Goal: Task Accomplishment & Management: Use online tool/utility

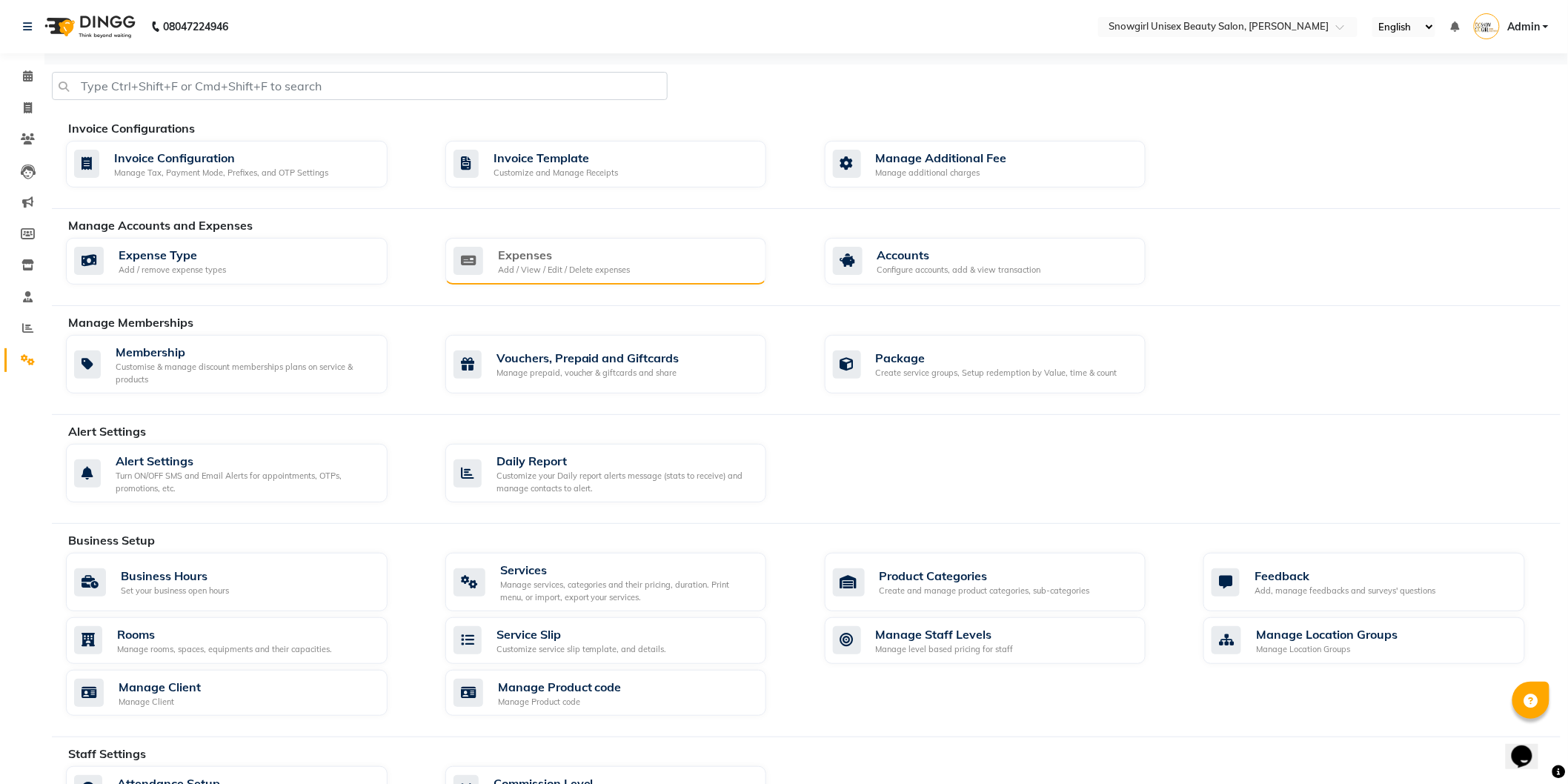
click at [659, 264] on div "Expenses Add / View / Edit / Delete expenses" at bounding box center [604, 261] width 302 height 30
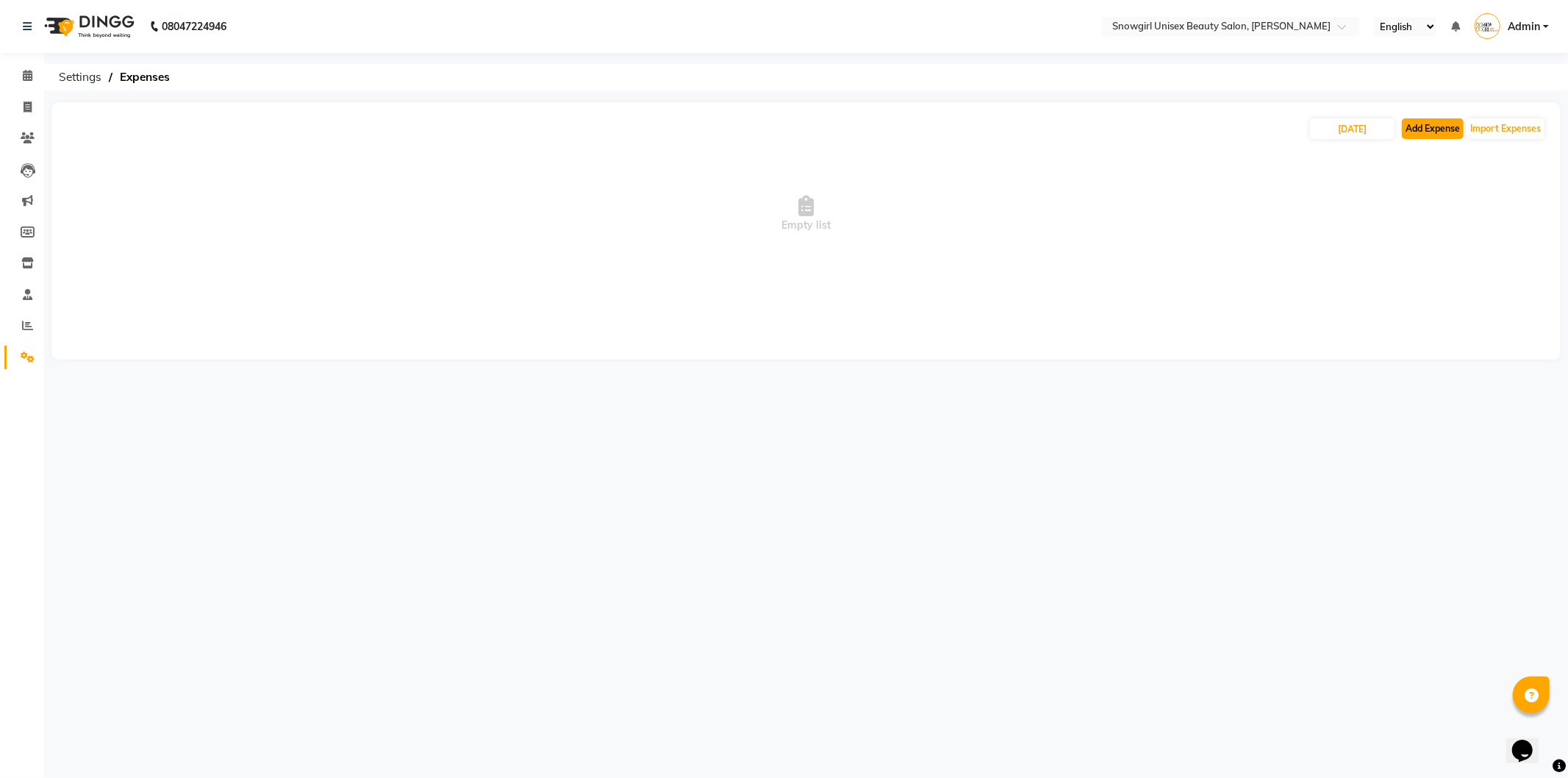
click at [1436, 127] on button "Add Expense" at bounding box center [1433, 128] width 61 height 20
select select "1"
select select "4529"
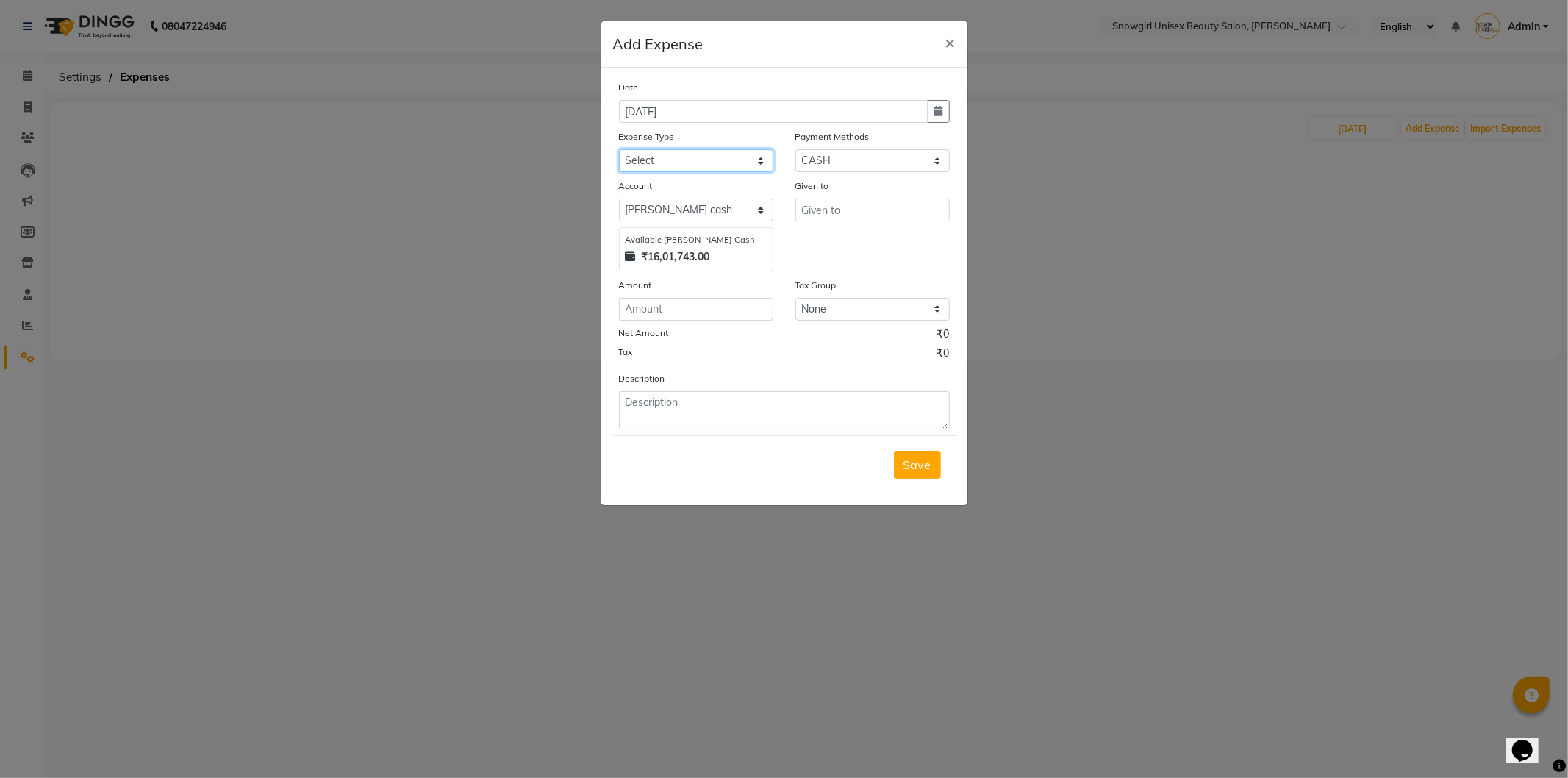
click at [672, 167] on select "Select Advance Salary Bank charges Car maintenance Cash transfer to bank Cash t…" at bounding box center [696, 160] width 154 height 22
select select "14358"
click at [619, 149] on select "Select Advance Salary Bank charges Car maintenance Cash transfer to bank Cash t…" at bounding box center [696, 160] width 154 height 22
click at [852, 208] on input "text" at bounding box center [872, 210] width 154 height 22
type input "1"
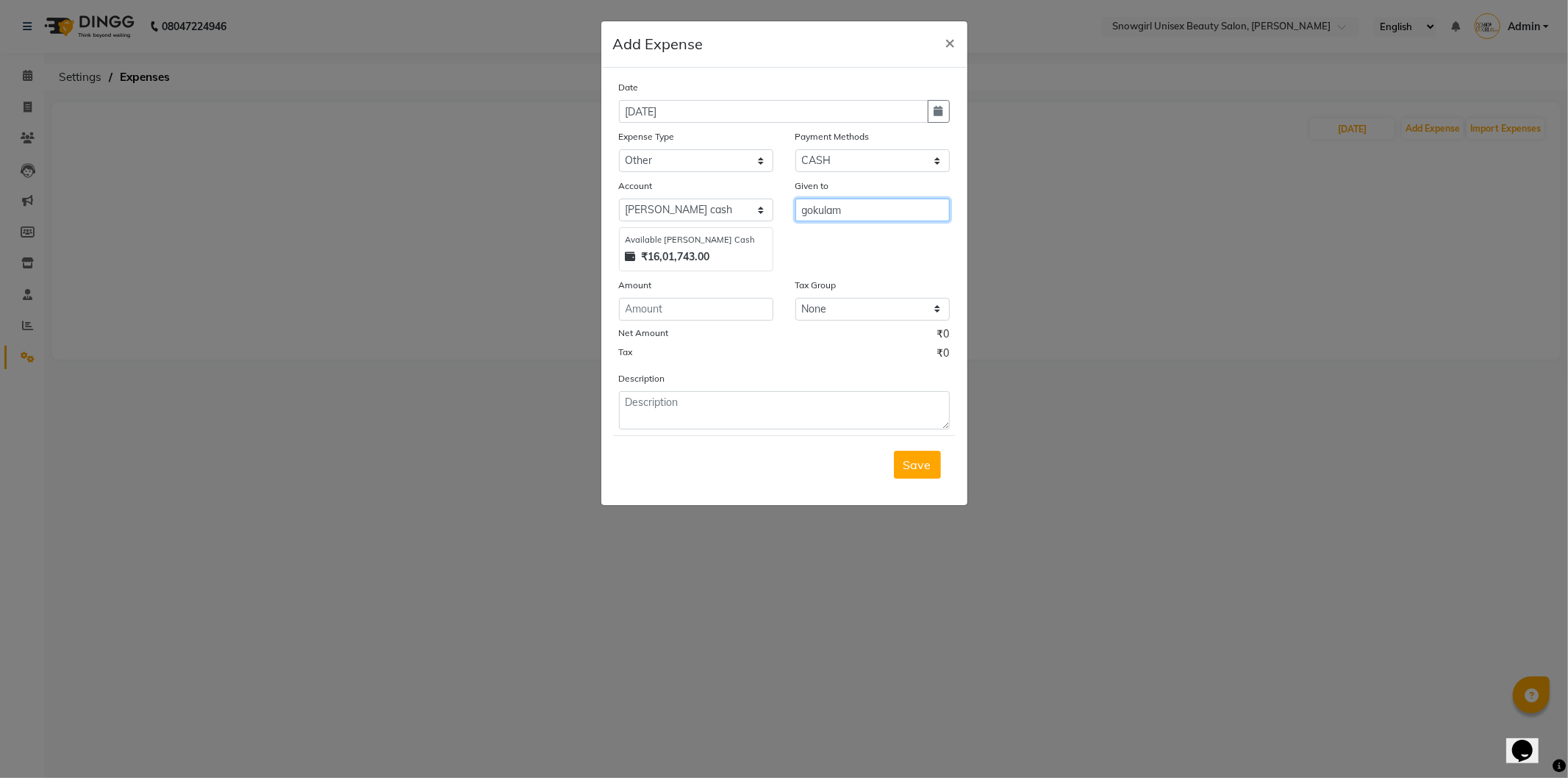
type input "gokulam"
click at [694, 307] on input "number" at bounding box center [696, 309] width 154 height 22
click at [694, 309] on input "number" at bounding box center [696, 309] width 154 height 22
type input "1000"
click at [731, 415] on textarea at bounding box center [784, 410] width 331 height 38
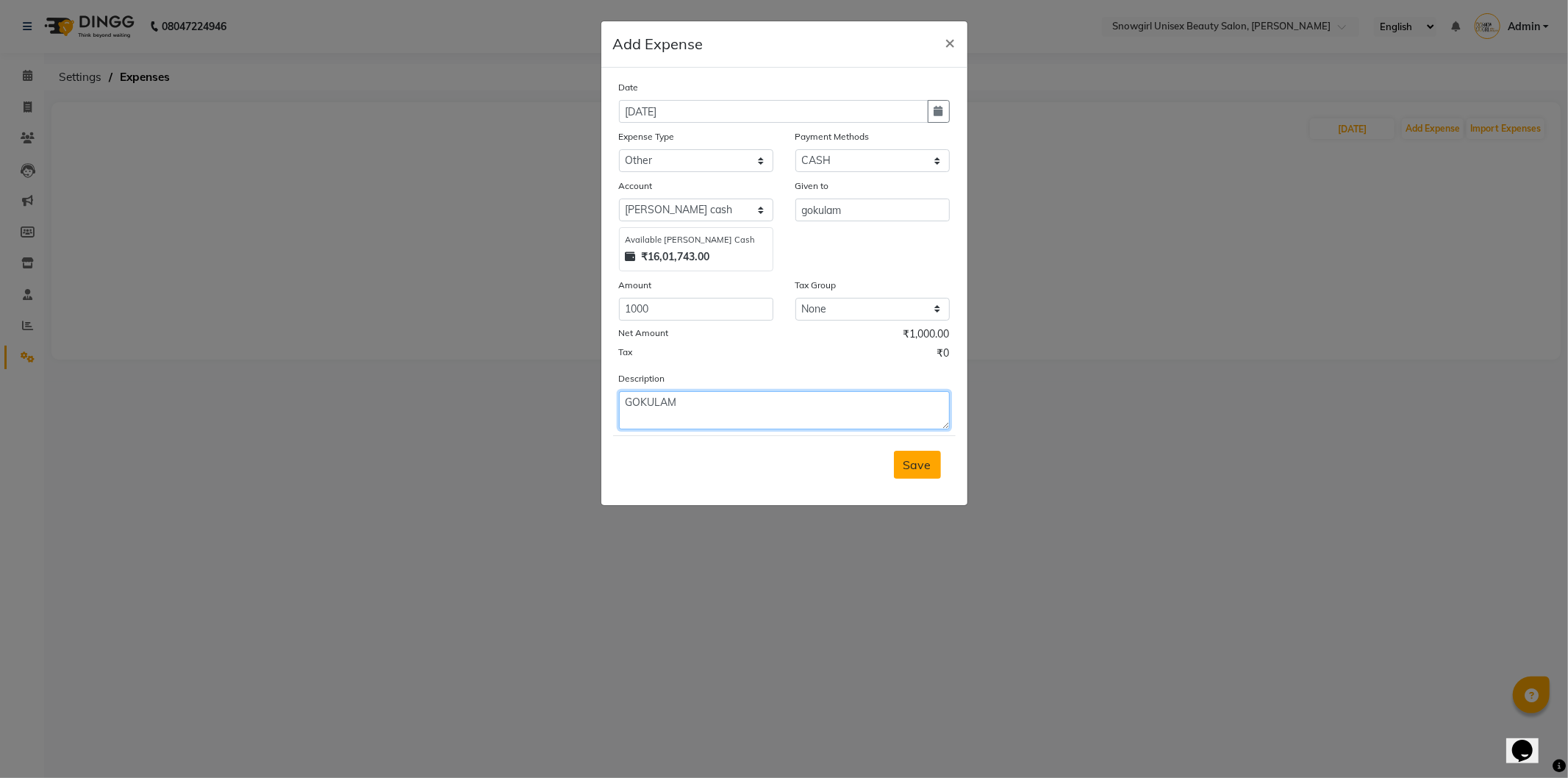
type textarea "GOKULAM"
click at [904, 467] on span "Save" at bounding box center [917, 465] width 28 height 15
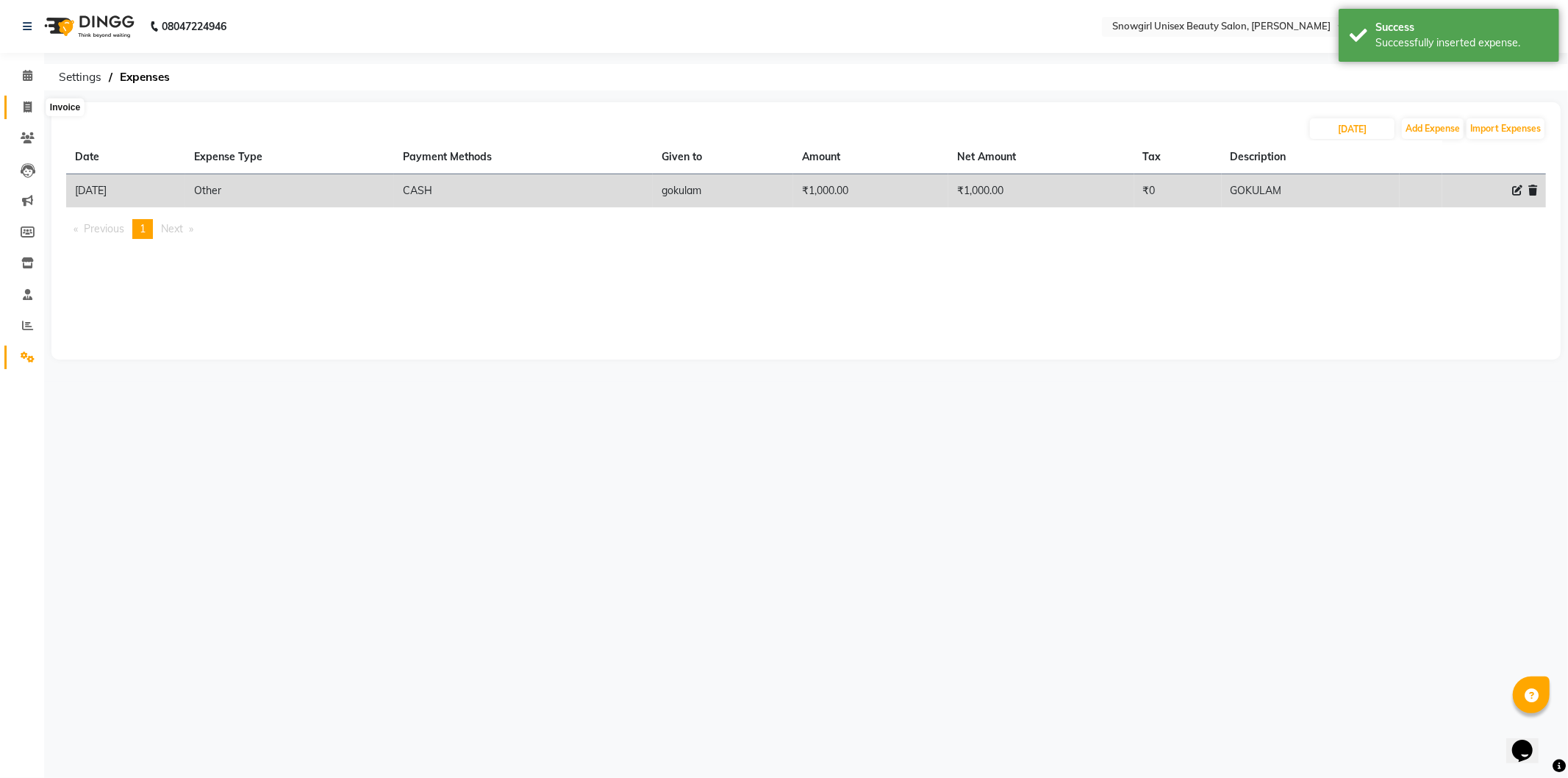
click at [25, 111] on icon at bounding box center [27, 107] width 8 height 11
select select "service"
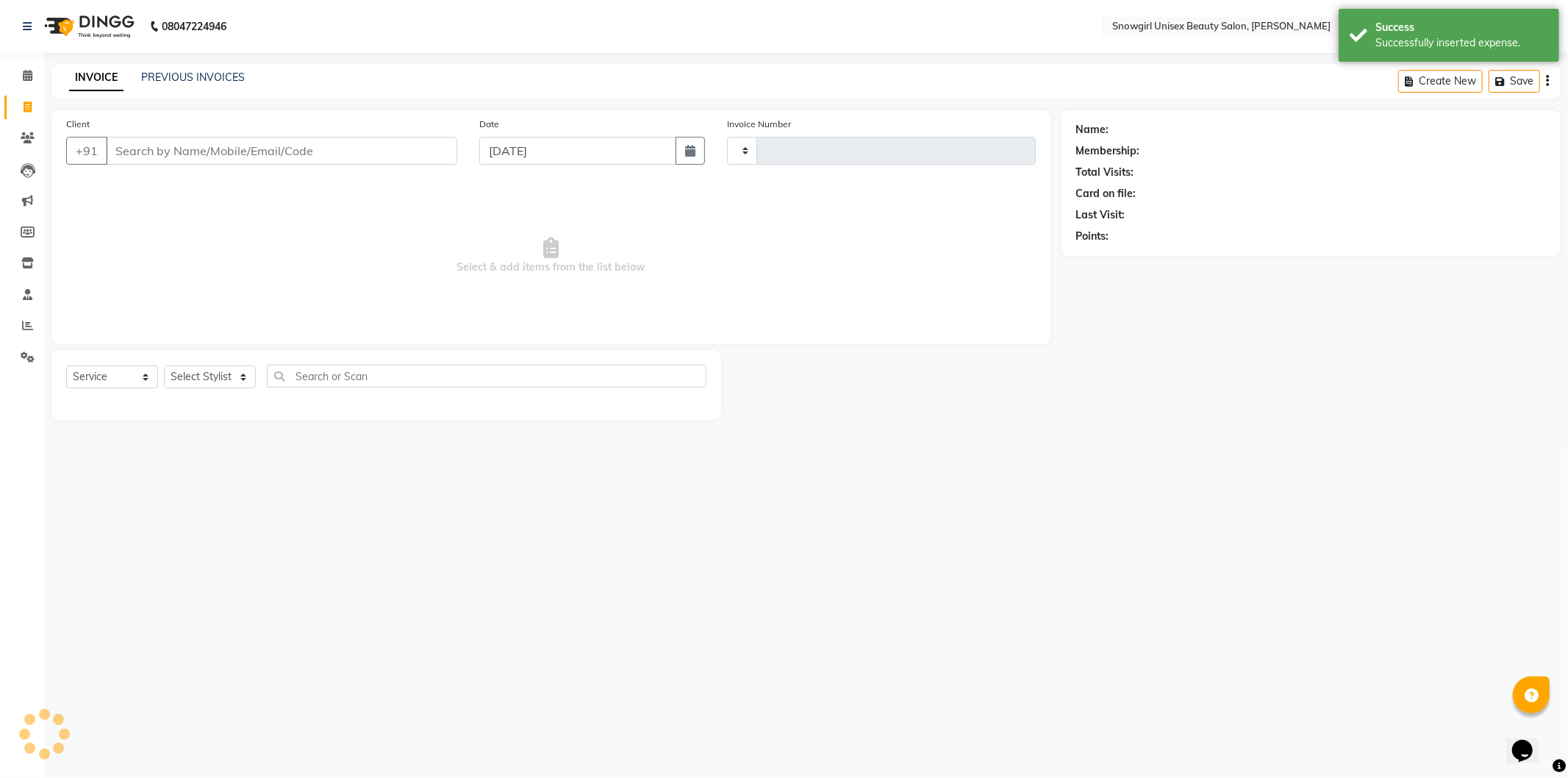
type input "2384"
select select "5593"
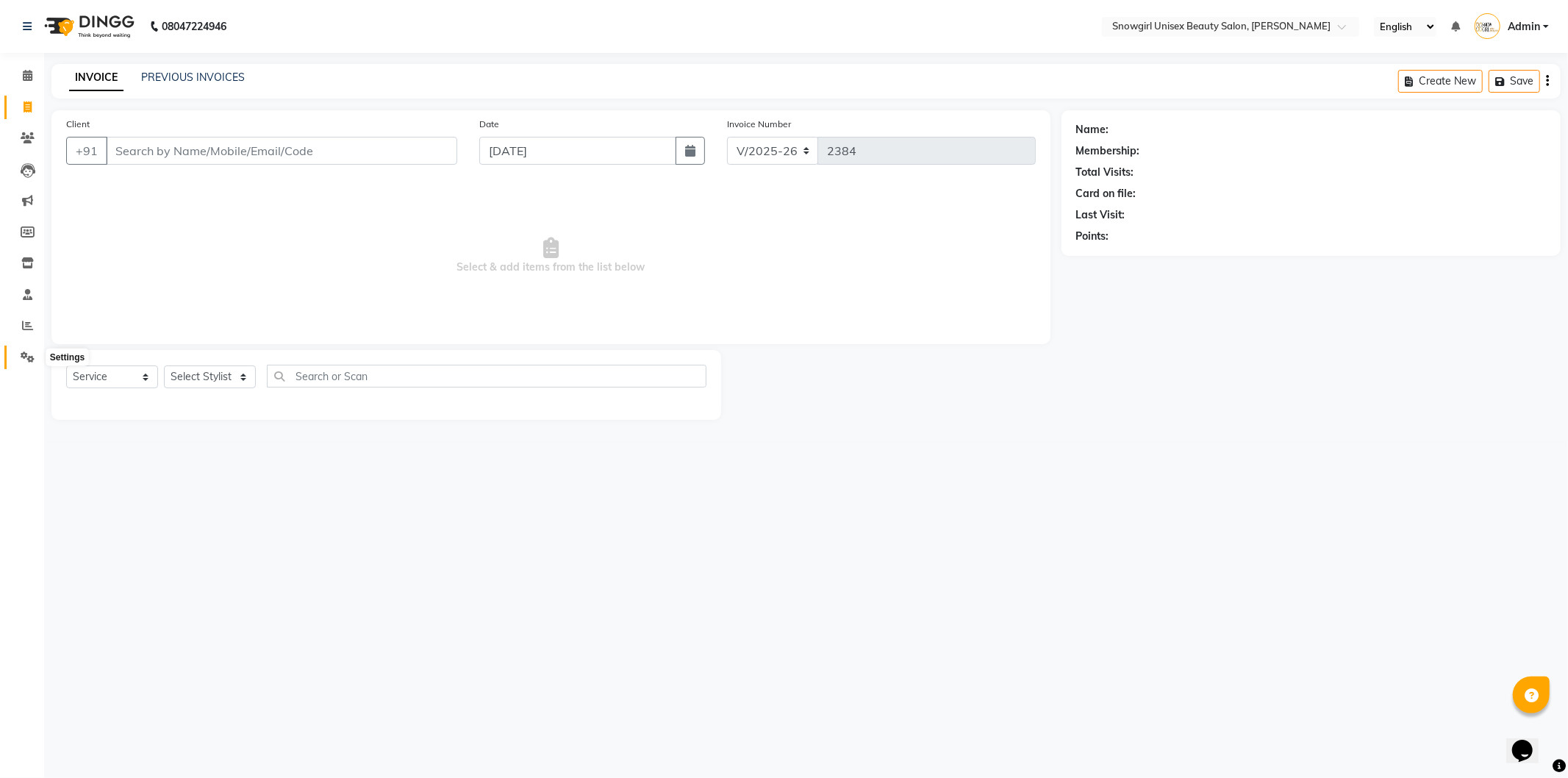
click at [23, 361] on icon at bounding box center [27, 356] width 14 height 11
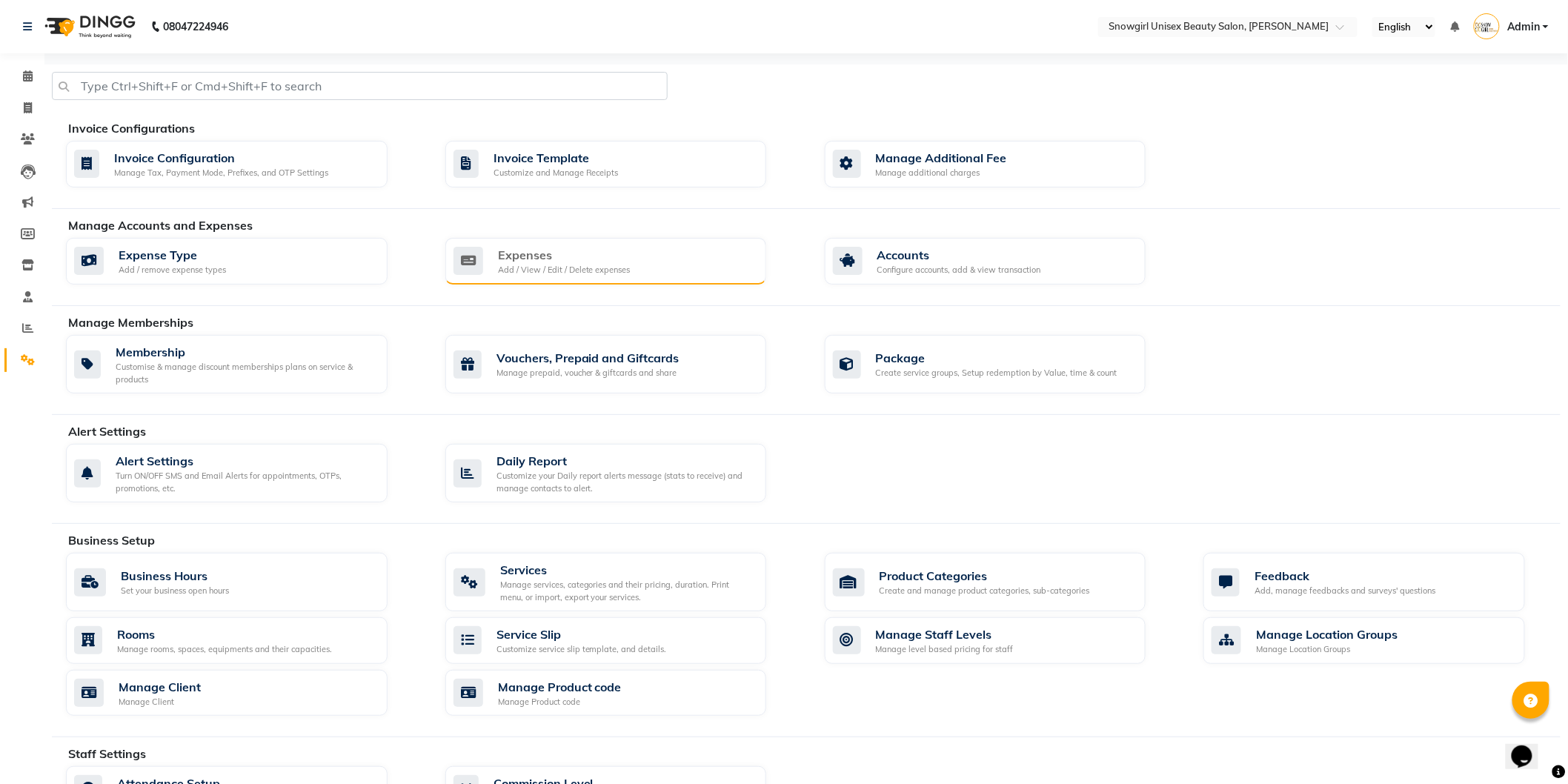
click at [581, 254] on div "Expenses" at bounding box center [564, 255] width 133 height 18
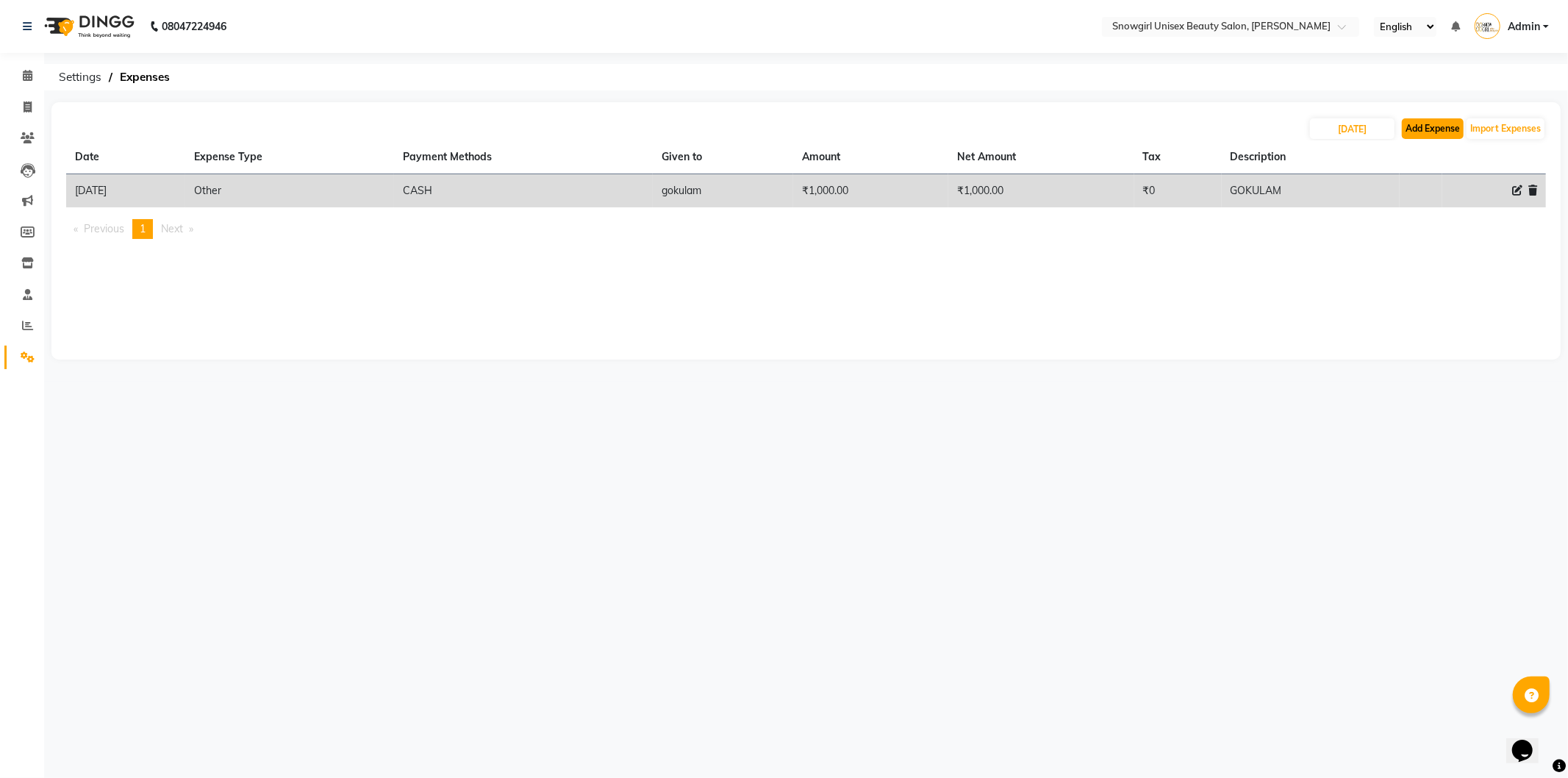
click at [1430, 130] on button "Add Expense" at bounding box center [1433, 128] width 61 height 20
select select "1"
select select "4529"
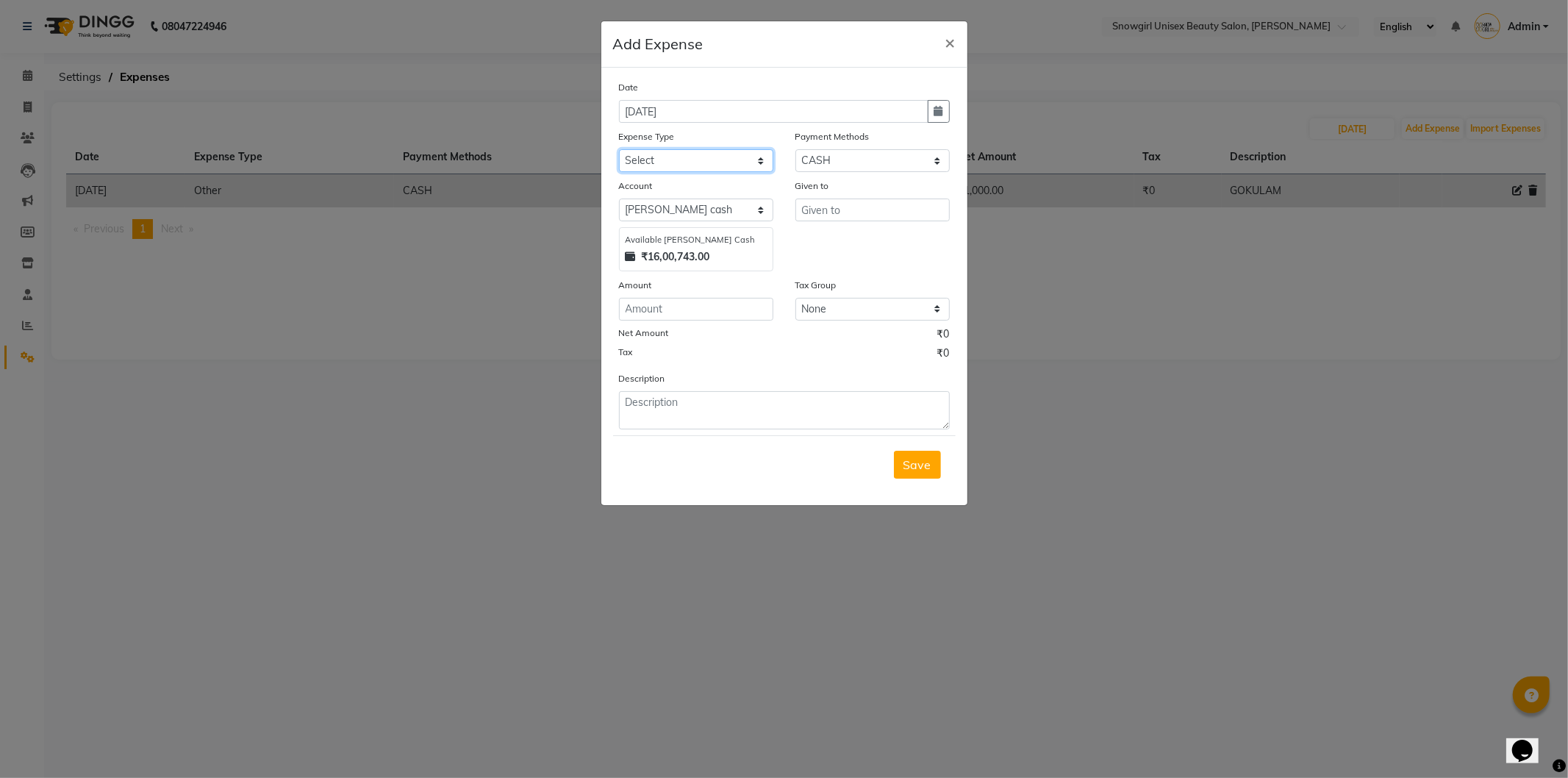
click at [751, 159] on select "Select Advance Salary Bank charges Car maintenance Cash transfer to bank Cash t…" at bounding box center [696, 160] width 154 height 22
select select "14358"
click at [619, 149] on select "Select Advance Salary Bank charges Car maintenance Cash transfer to bank Cash t…" at bounding box center [696, 160] width 154 height 22
click at [877, 209] on input "text" at bounding box center [872, 210] width 154 height 22
type input "MILK"
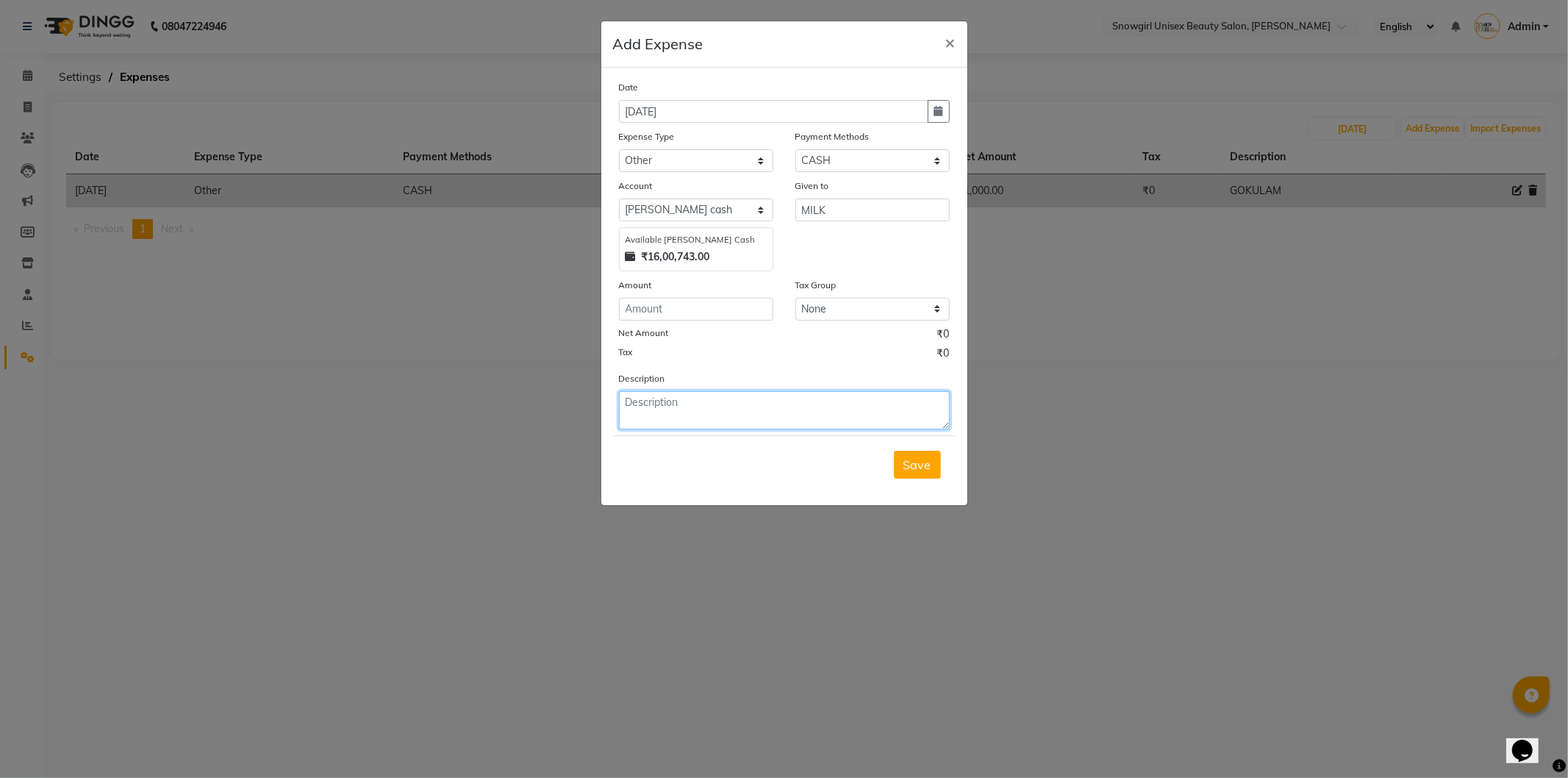
click at [674, 417] on textarea at bounding box center [784, 410] width 331 height 38
type textarea "MILK"
click at [686, 310] on input "number" at bounding box center [696, 309] width 154 height 22
click at [658, 303] on input "number" at bounding box center [696, 309] width 154 height 22
type input "8"
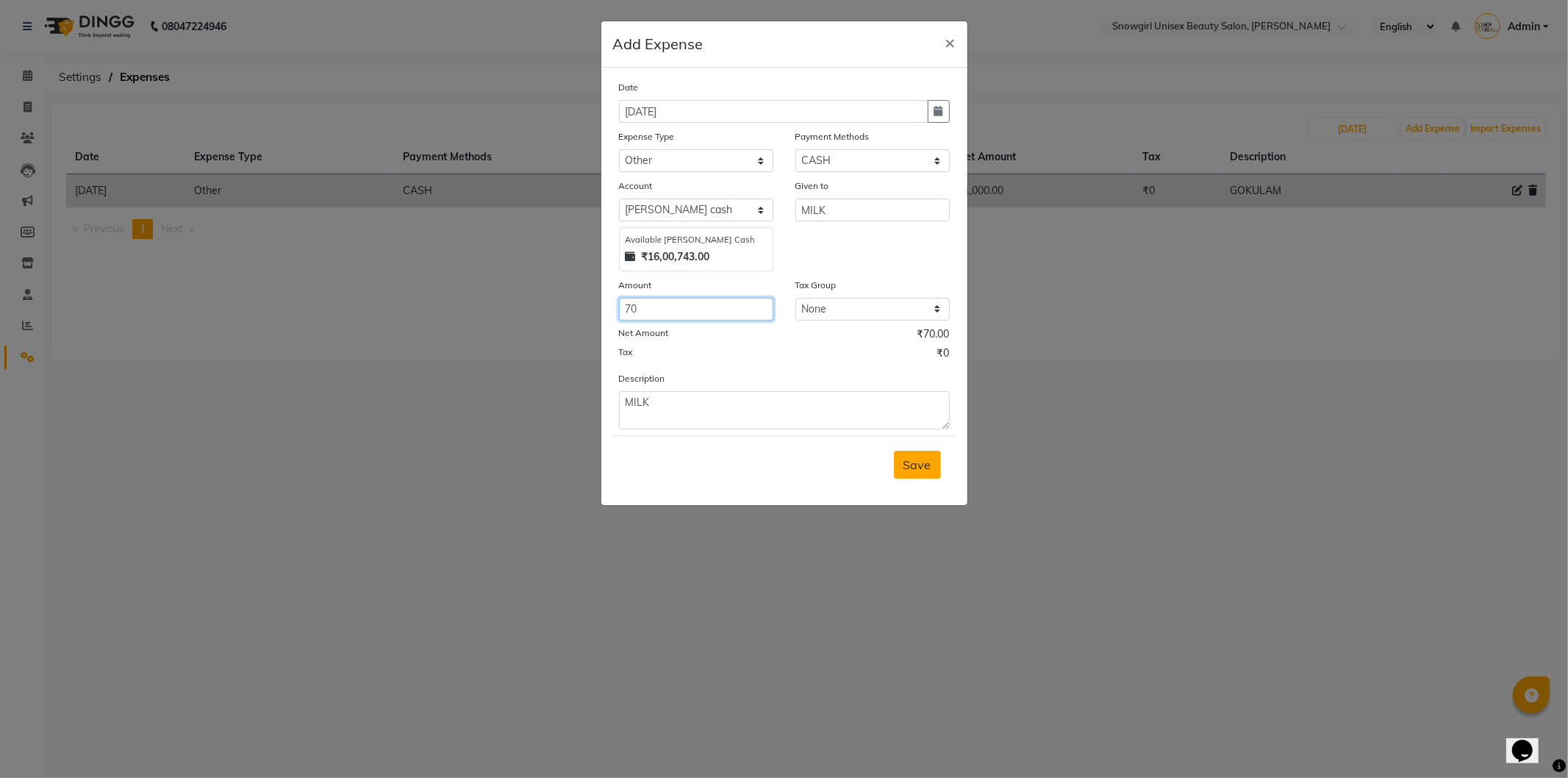
type input "70"
click at [921, 469] on span "Save" at bounding box center [917, 465] width 28 height 15
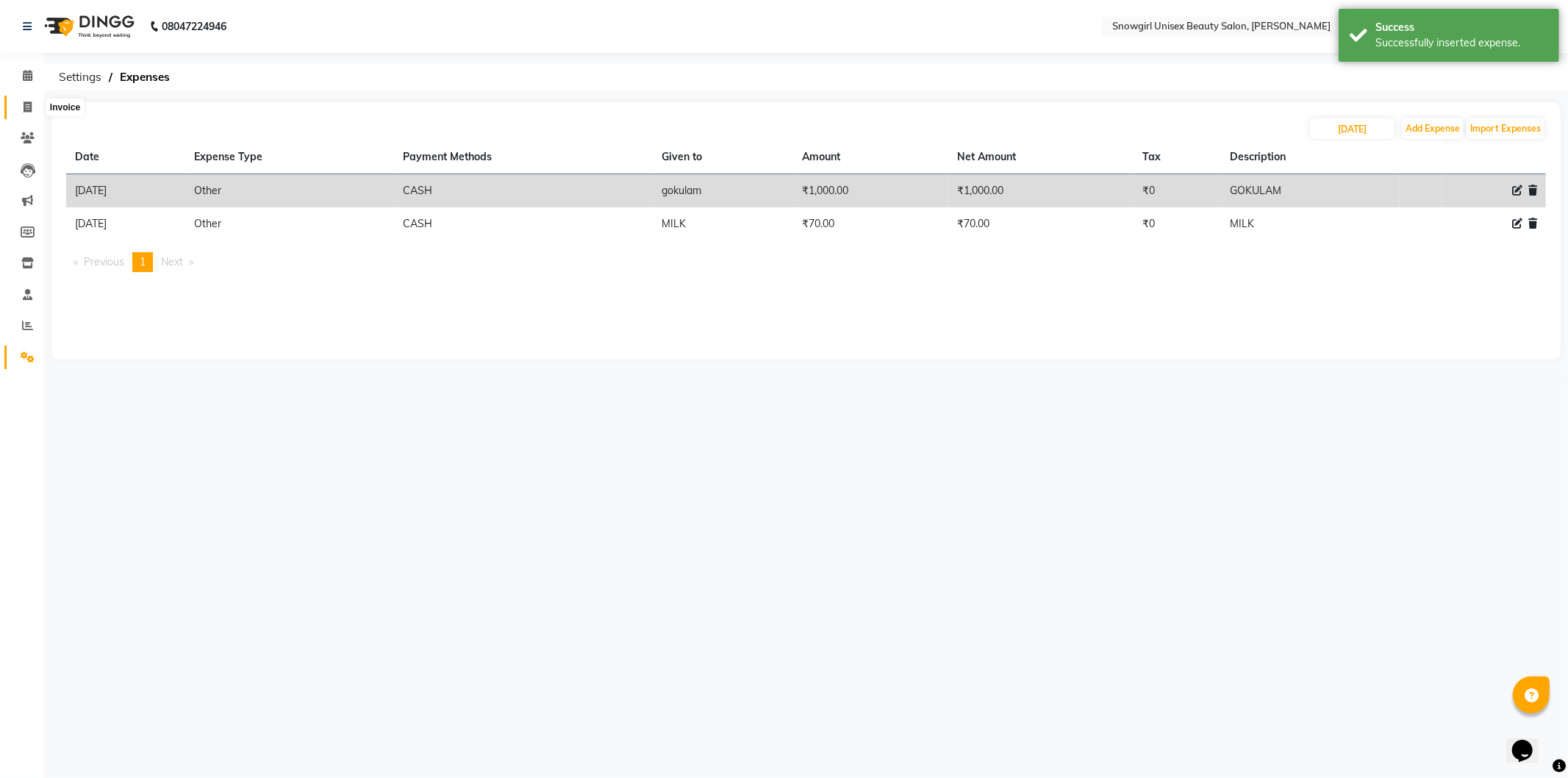
click at [20, 106] on span at bounding box center [28, 108] width 25 height 17
select select "service"
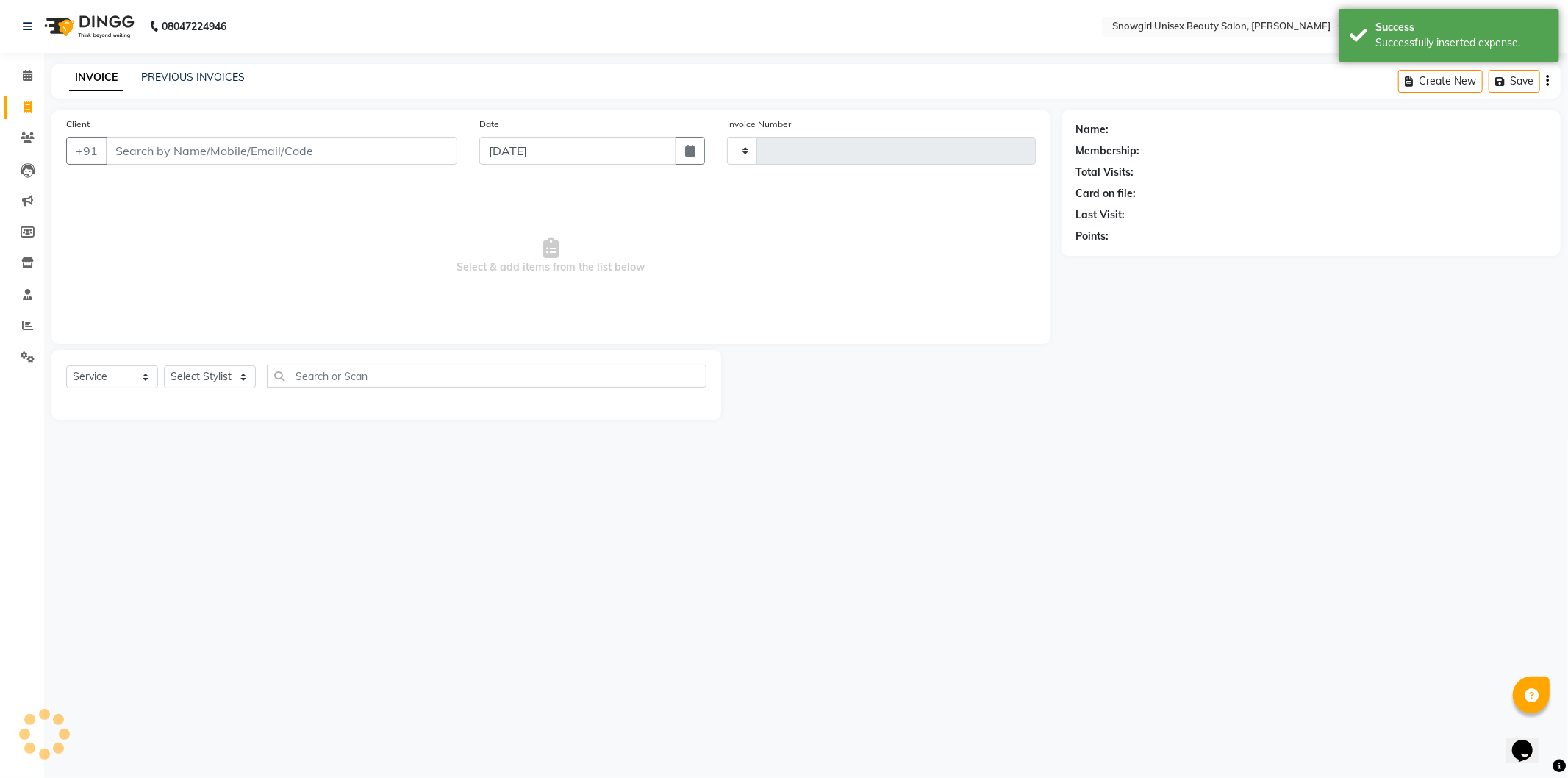
type input "2384"
select select "5593"
